Goal: Task Accomplishment & Management: Complete application form

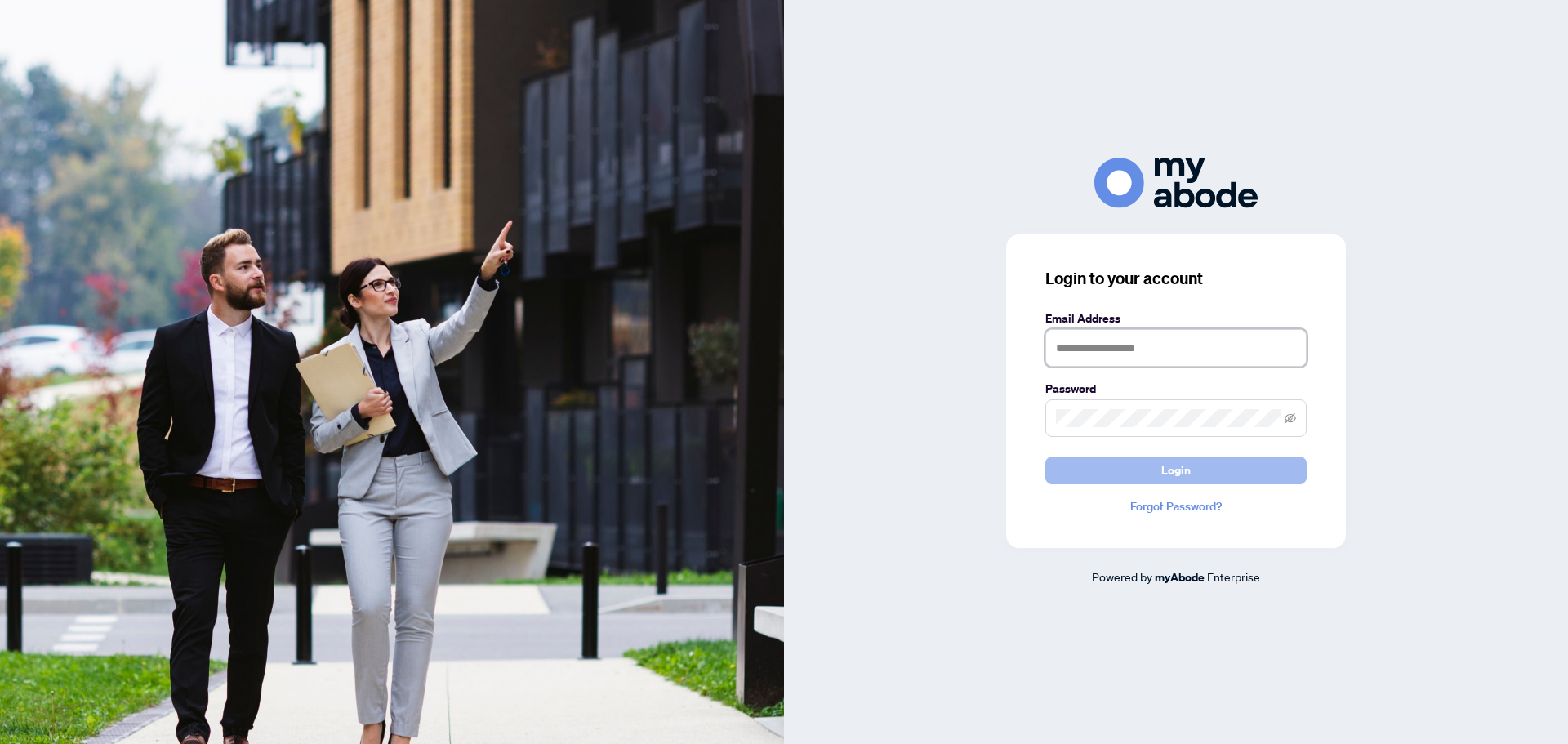
type input "**********"
click at [1176, 479] on span "Login" at bounding box center [1176, 470] width 30 height 26
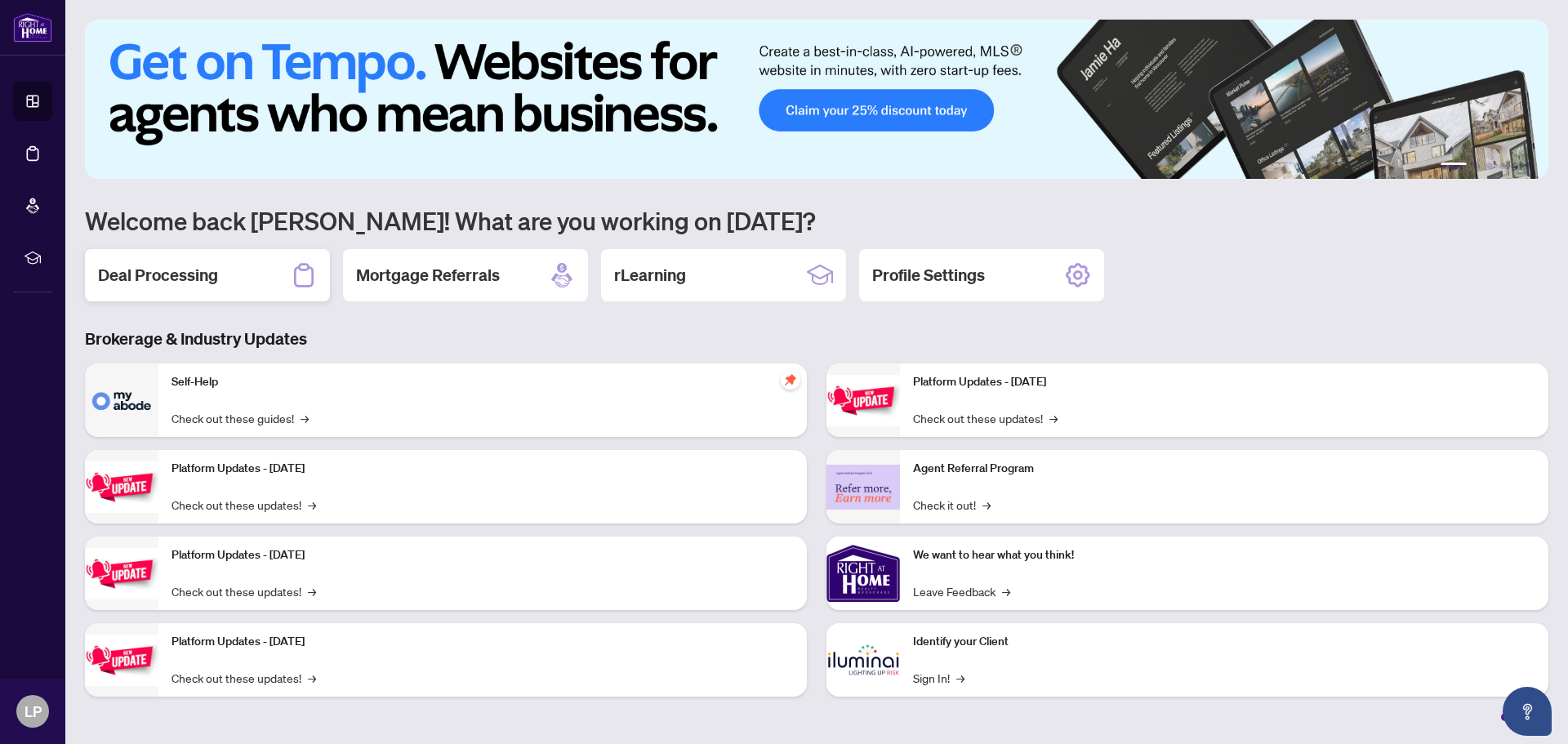
click at [146, 278] on h2 "Deal Processing" at bounding box center [158, 275] width 120 height 22
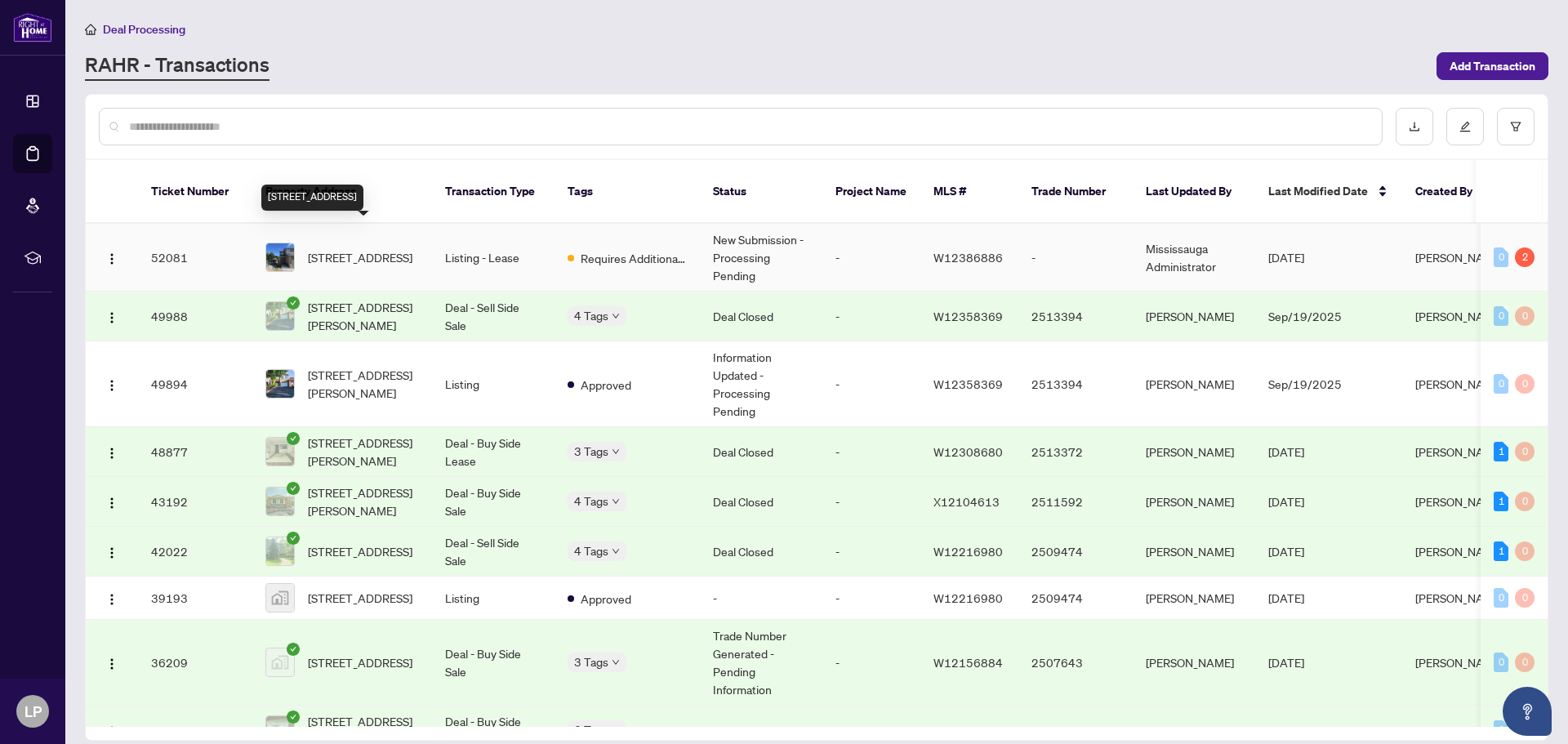
click at [350, 248] on span "[STREET_ADDRESS]" at bounding box center [360, 257] width 104 height 18
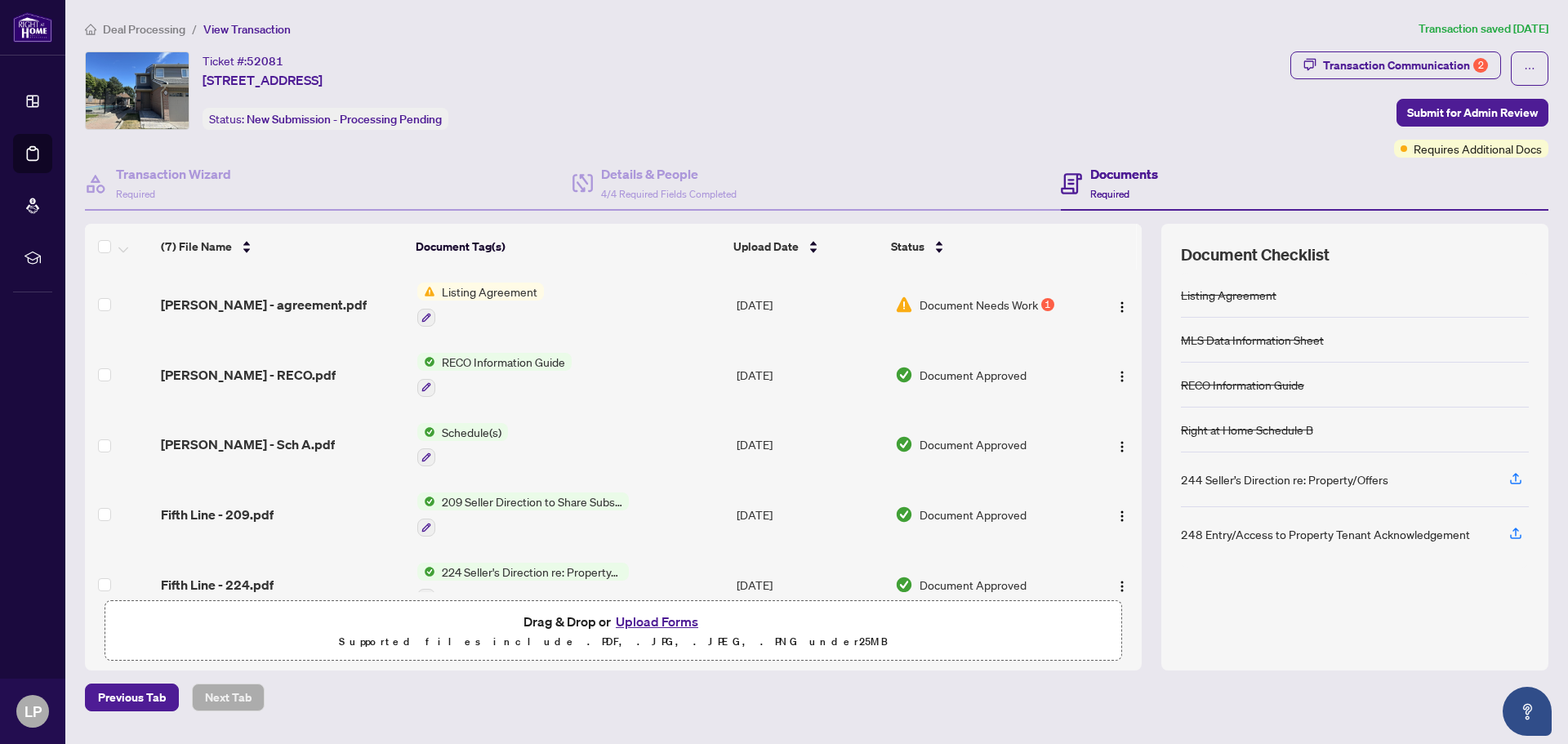
scroll to position [171, 0]
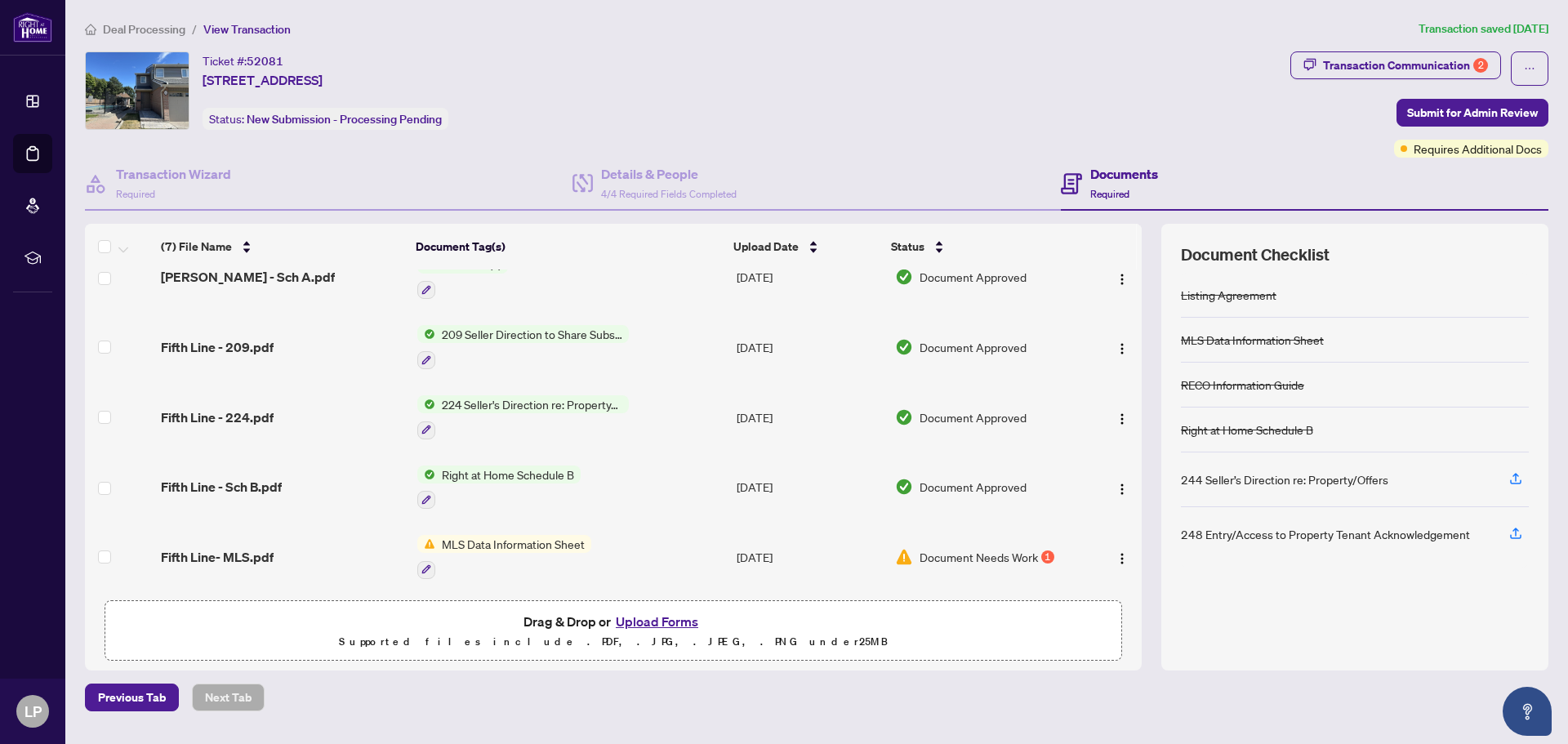
click at [655, 620] on button "Upload Forms" at bounding box center [656, 622] width 92 height 22
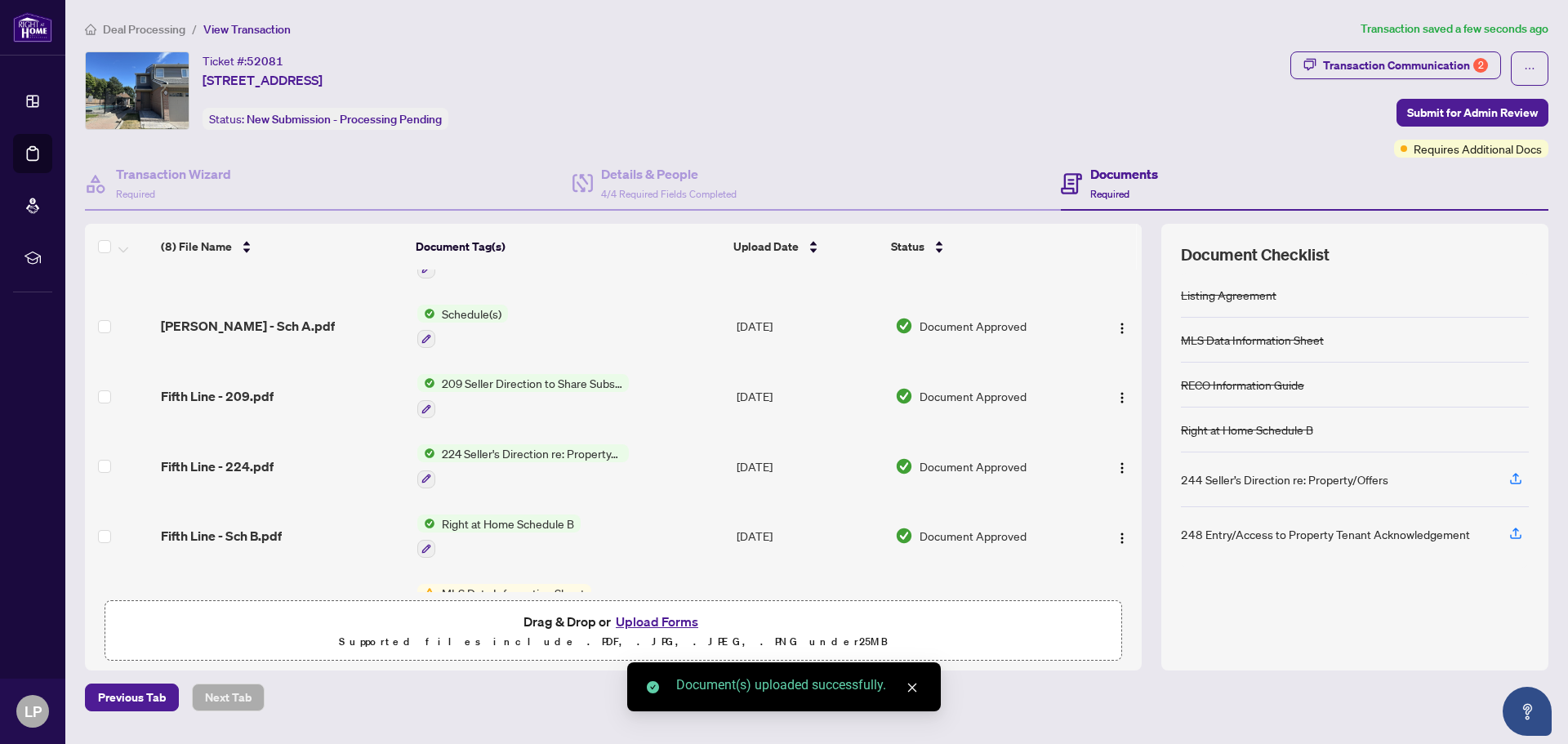
scroll to position [0, 0]
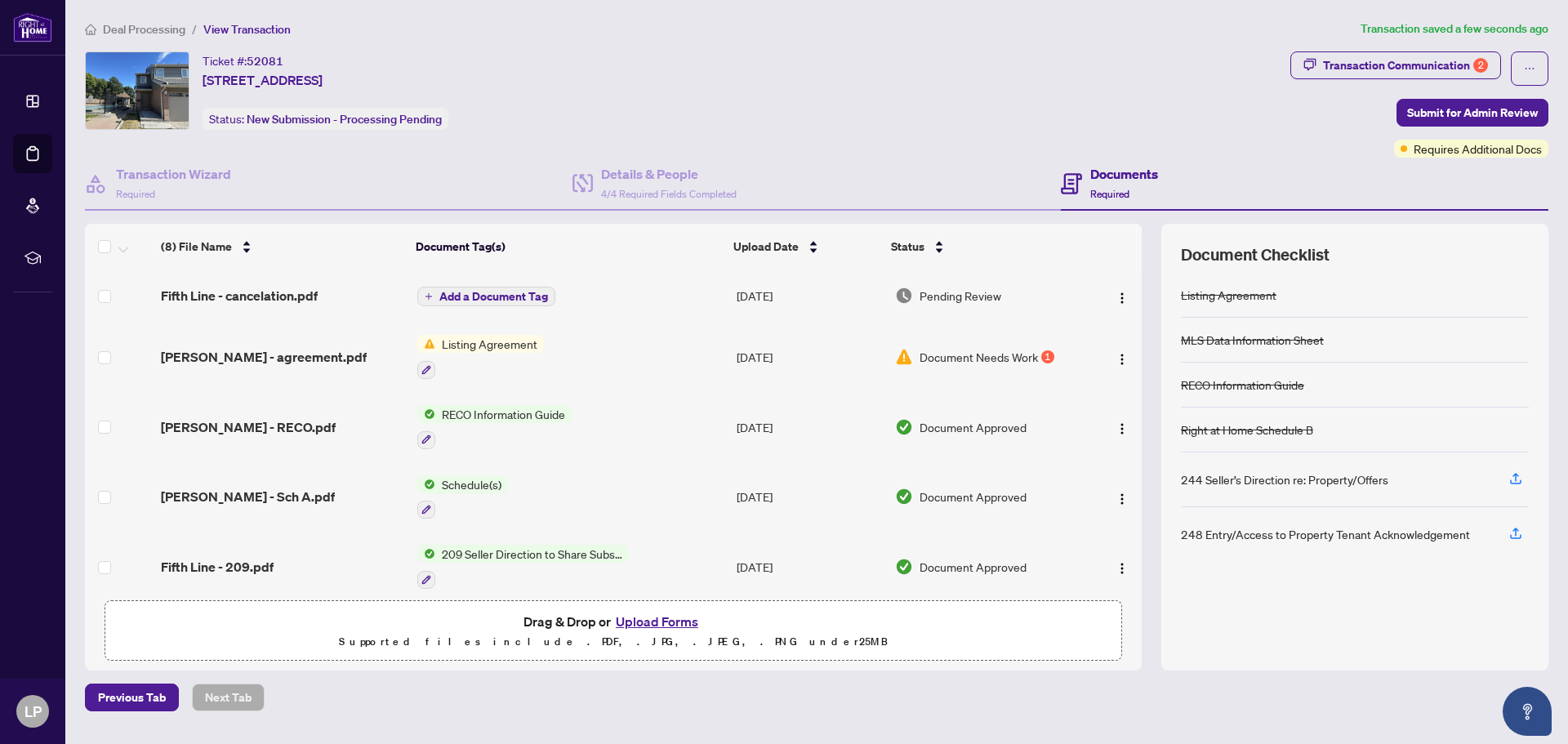
click at [242, 293] on span "Fifth Line - cancelation.pdf" at bounding box center [239, 296] width 157 height 20
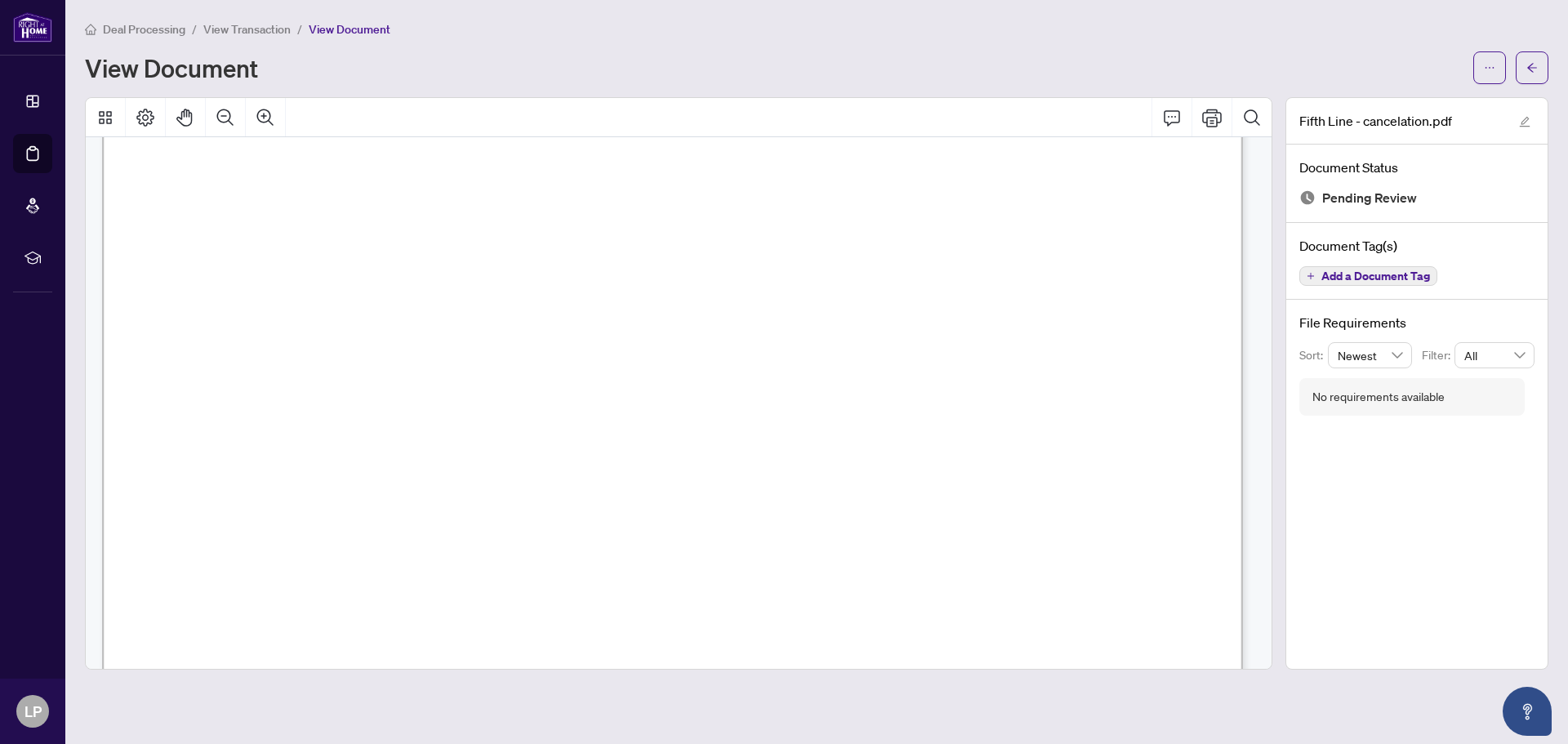
scroll to position [79, 0]
click at [1525, 66] on button "button" at bounding box center [1531, 67] width 32 height 32
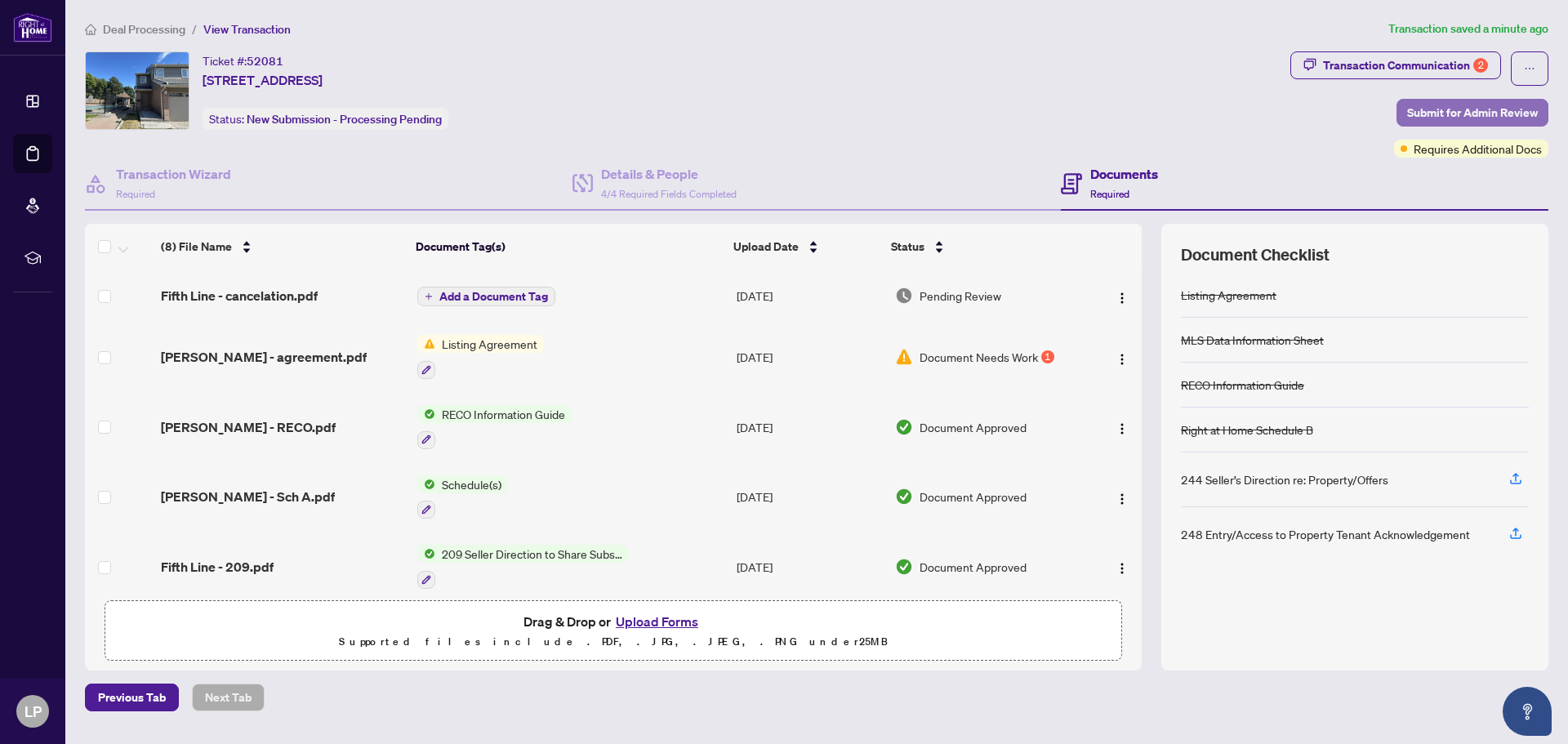
click at [1464, 112] on span "Submit for Admin Review" at bounding box center [1472, 112] width 130 height 26
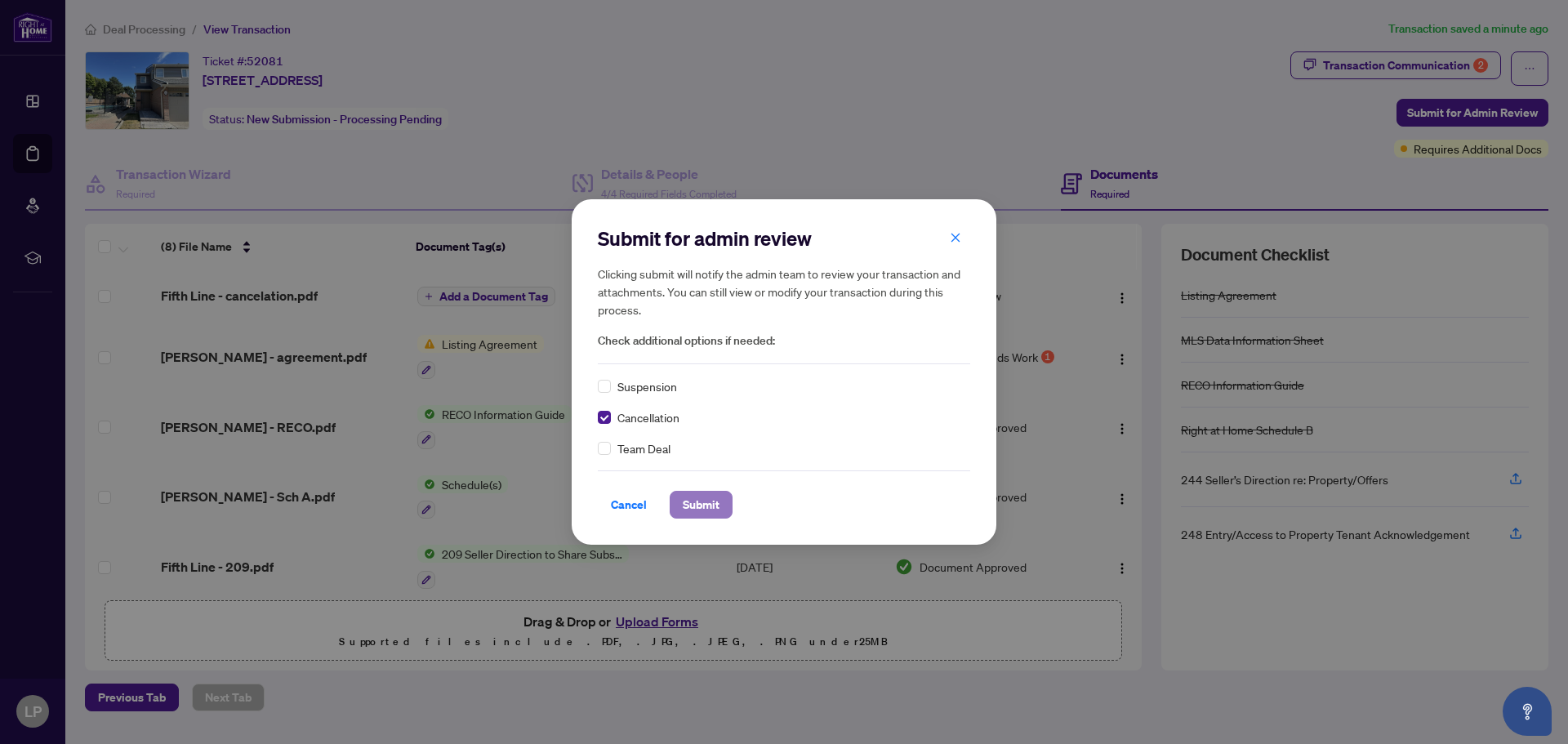
click at [702, 513] on span "Submit" at bounding box center [700, 504] width 37 height 26
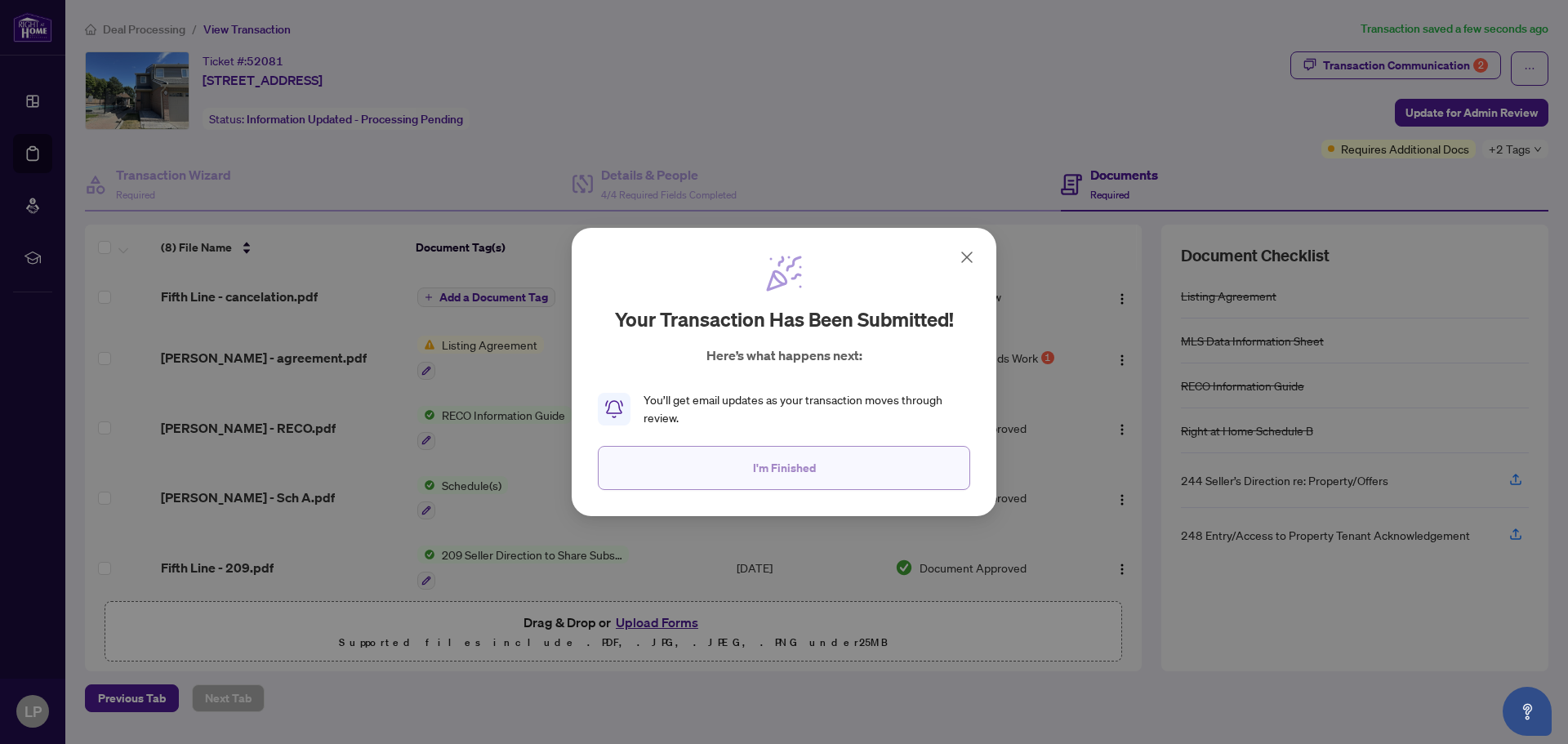
click at [803, 463] on span "I'm Finished" at bounding box center [784, 467] width 63 height 26
